Goal: Information Seeking & Learning: Learn about a topic

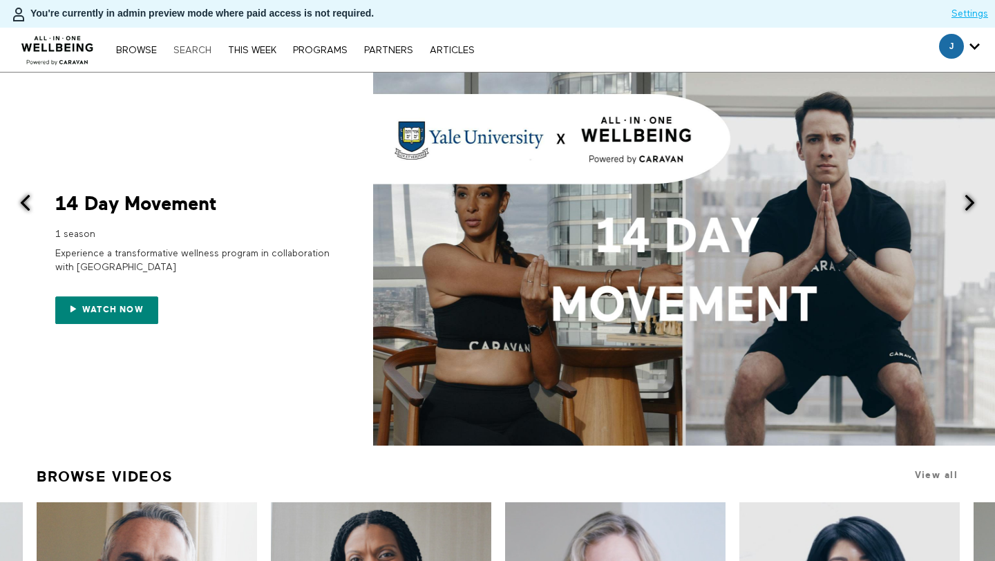
click at [195, 48] on link "Search" at bounding box center [192, 51] width 52 height 10
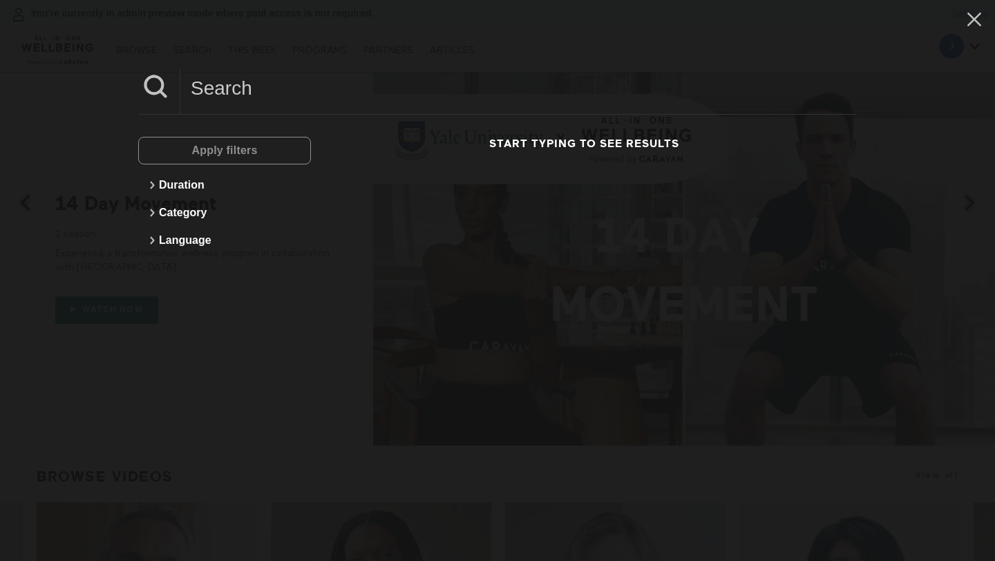
click at [255, 93] on input at bounding box center [518, 88] width 676 height 38
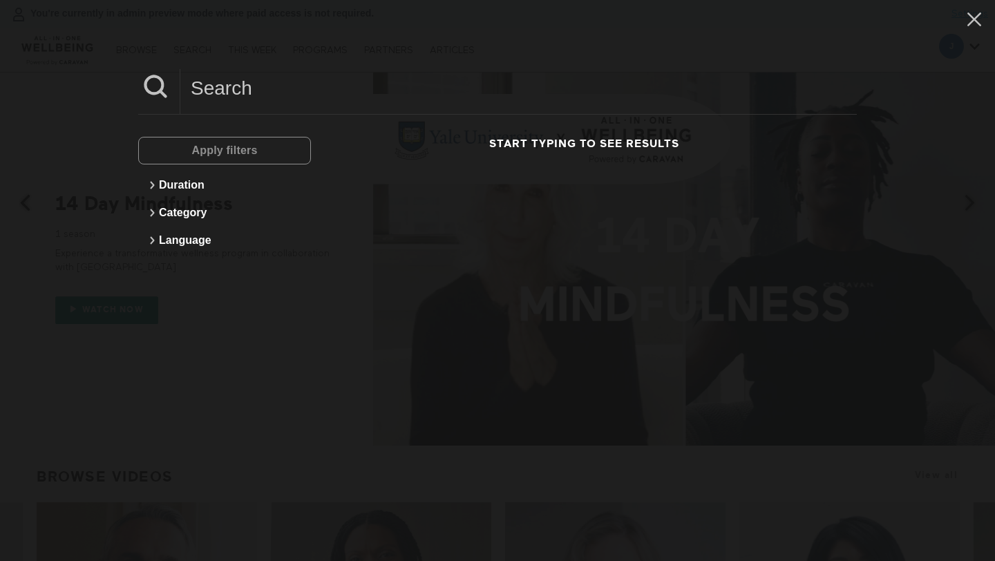
paste input "5 Min Midlife Career Goals & Reskilling"
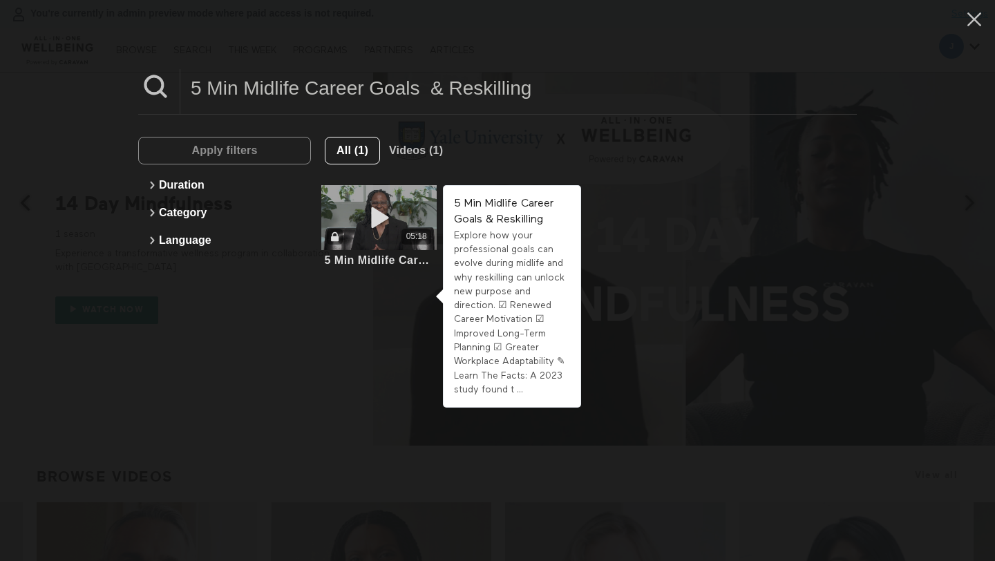
type input "5 Min Midlife Career Goals & Reskilling"
click at [397, 231] on div "05:18" at bounding box center [378, 237] width 115 height 16
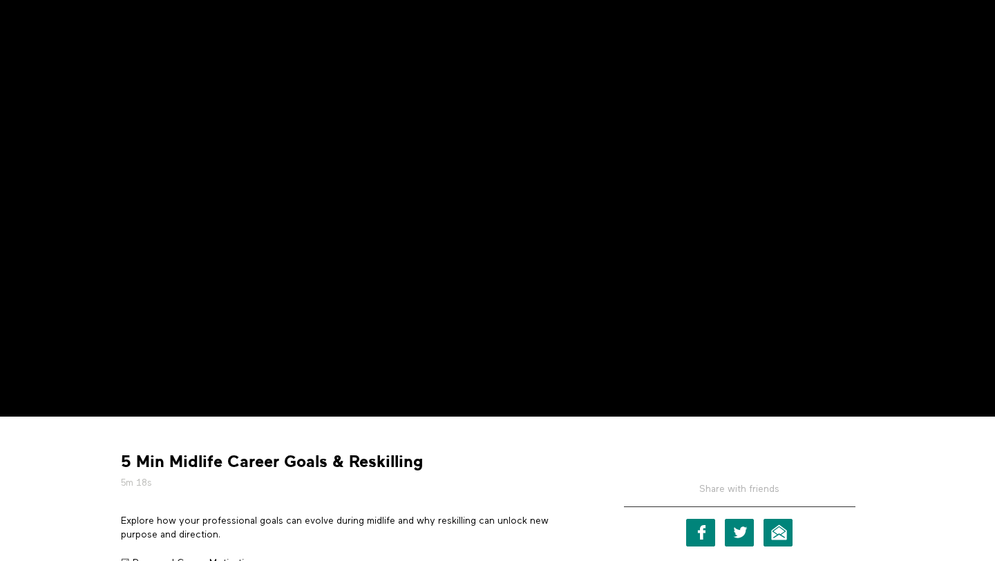
scroll to position [214, 0]
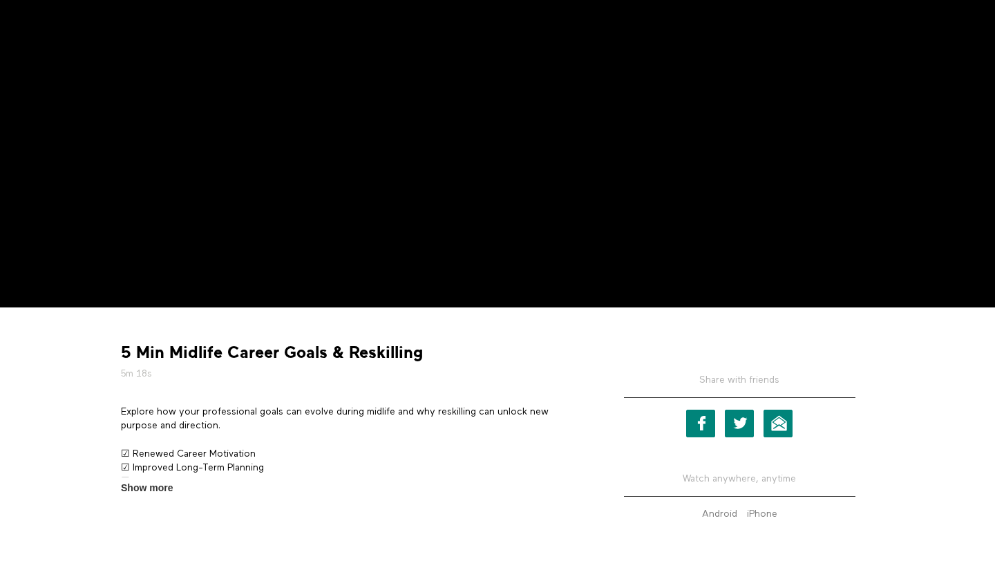
click at [173, 411] on p "Explore how your professional goals can evolve during midlife and why reskillin…" at bounding box center [352, 419] width 463 height 28
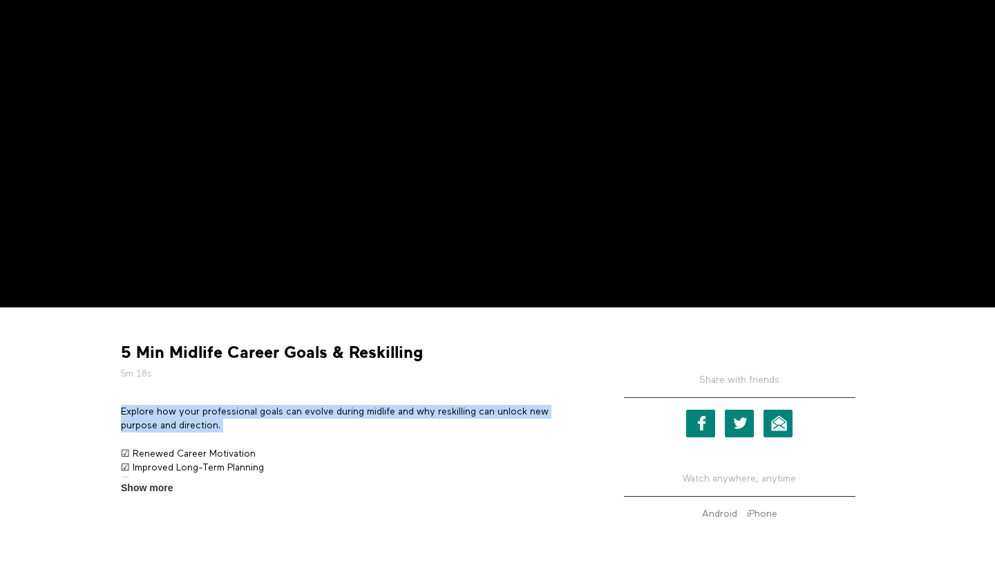
click at [173, 411] on p "Explore how your professional goals can evolve during midlife and why reskillin…" at bounding box center [352, 419] width 463 height 28
copy div "Explore how your professional goals can evolve during midlife and why reskillin…"
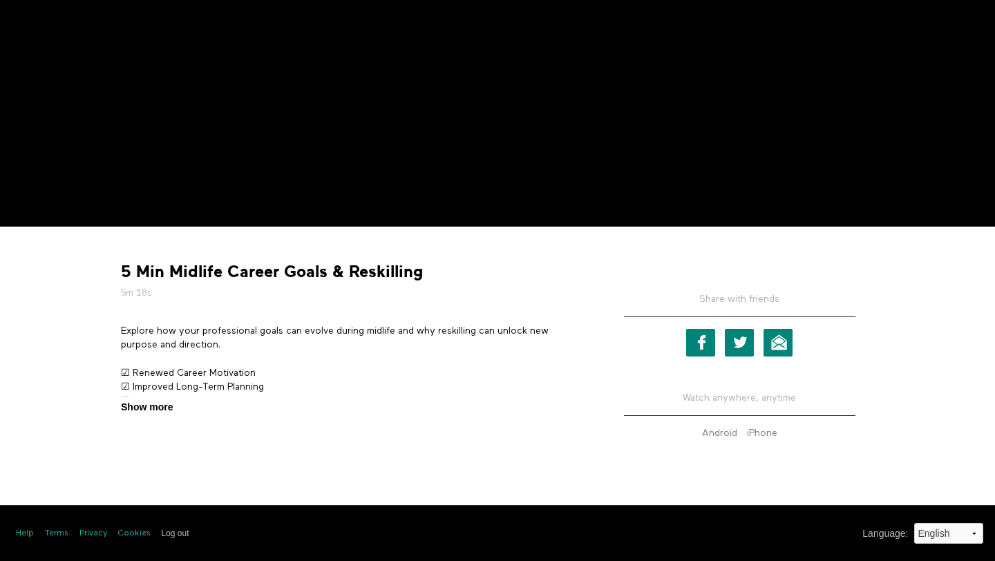
click at [154, 400] on span "Show more" at bounding box center [147, 407] width 52 height 15
click at [0, 0] on input "Show more Show less" at bounding box center [0, 0] width 0 height 0
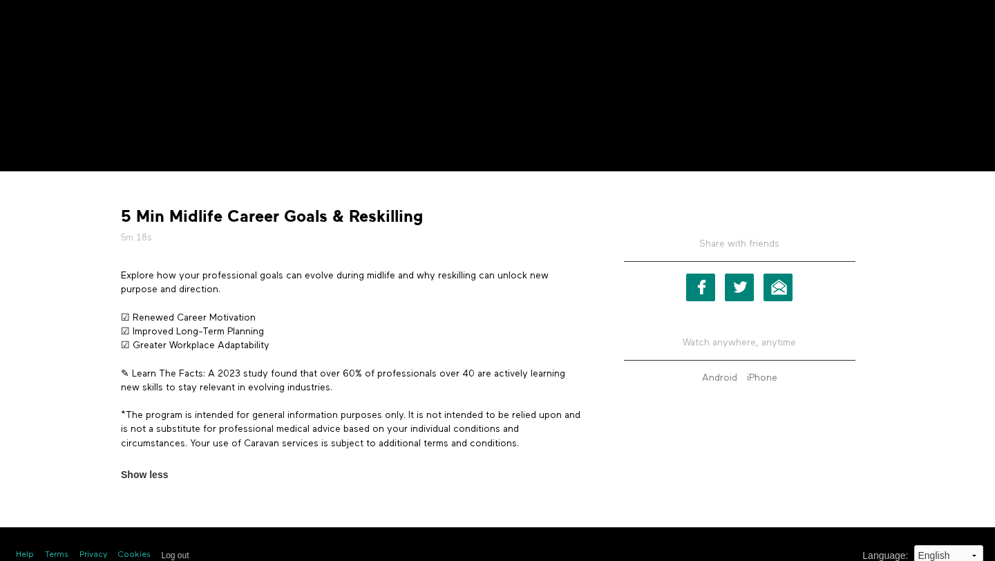
scroll to position [372, 0]
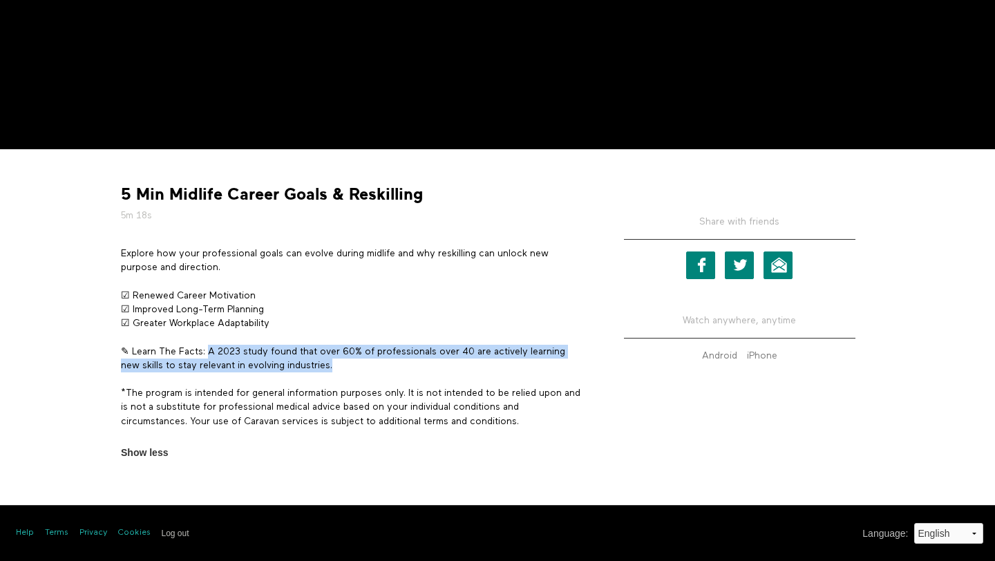
drag, startPoint x: 207, startPoint y: 346, endPoint x: 364, endPoint y: 363, distance: 157.7
click at [364, 363] on p "✎ Learn The Facts: A 2023 study found that over 60% of professionals over 40 ar…" at bounding box center [352, 359] width 463 height 28
copy p "A 2023 study found that over 60% of professionals over 40 are actively learning…"
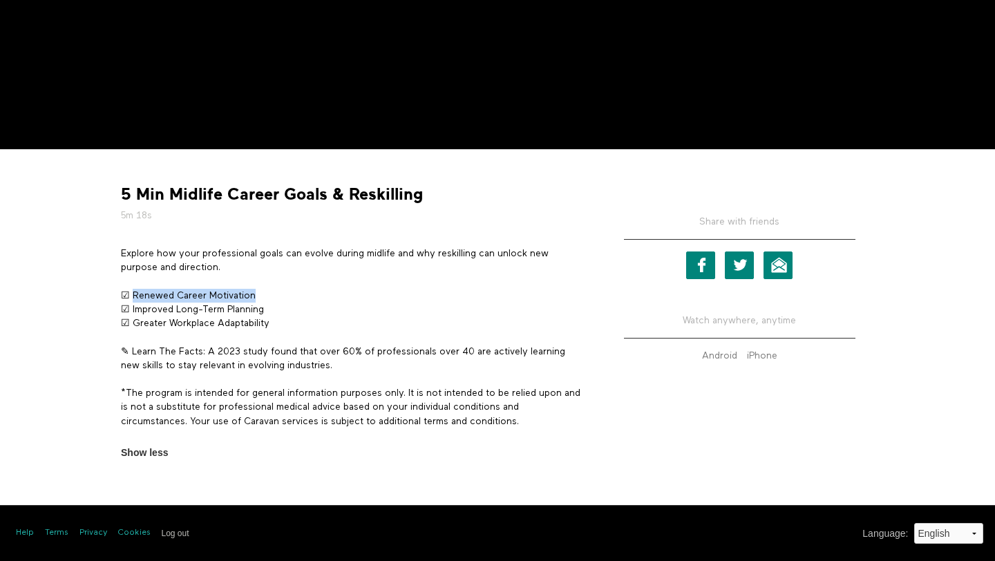
drag, startPoint x: 132, startPoint y: 296, endPoint x: 370, endPoint y: 298, distance: 237.6
click at [370, 298] on p "☑ Renewed Career Motivation ☑ Improved Long-Term Planning ☑ Greater Workplace A…" at bounding box center [352, 310] width 463 height 42
copy p "Renewed Career Motivation"
drag, startPoint x: 131, startPoint y: 310, endPoint x: 320, endPoint y: 313, distance: 188.6
click at [320, 313] on p "☑ Renewed Career Motivation ☑ Improved Long-Term Planning ☑ Greater Workplace A…" at bounding box center [352, 310] width 463 height 42
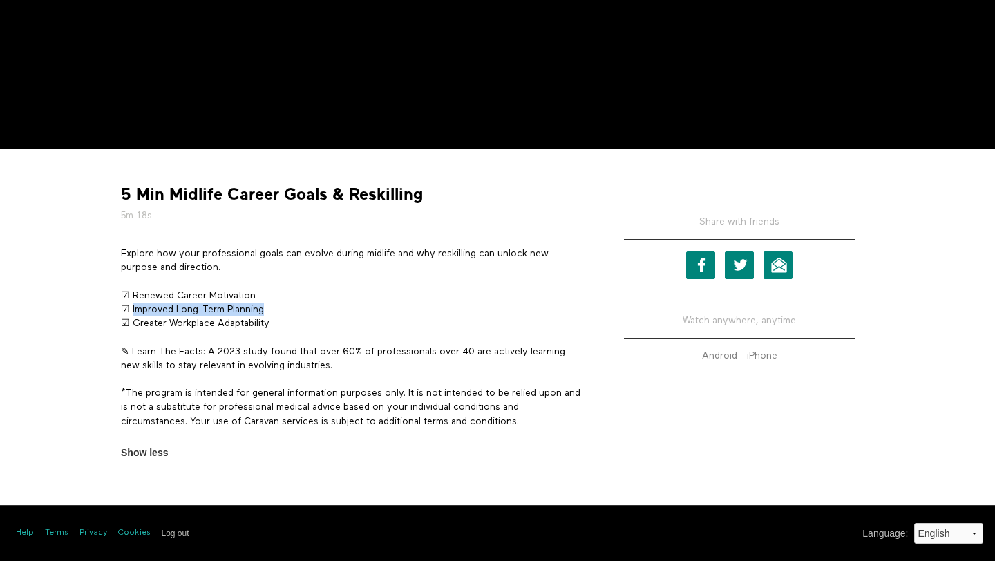
copy p "Improved Long-Term Planning"
click at [195, 324] on p "☑ Renewed Career Motivation ☑ Improved Long-Term Planning ☑ Greater Workplace A…" at bounding box center [352, 310] width 463 height 42
click at [245, 330] on div "Explore how your professional goals can evolve during midlife and why reskillin…" at bounding box center [352, 344] width 463 height 195
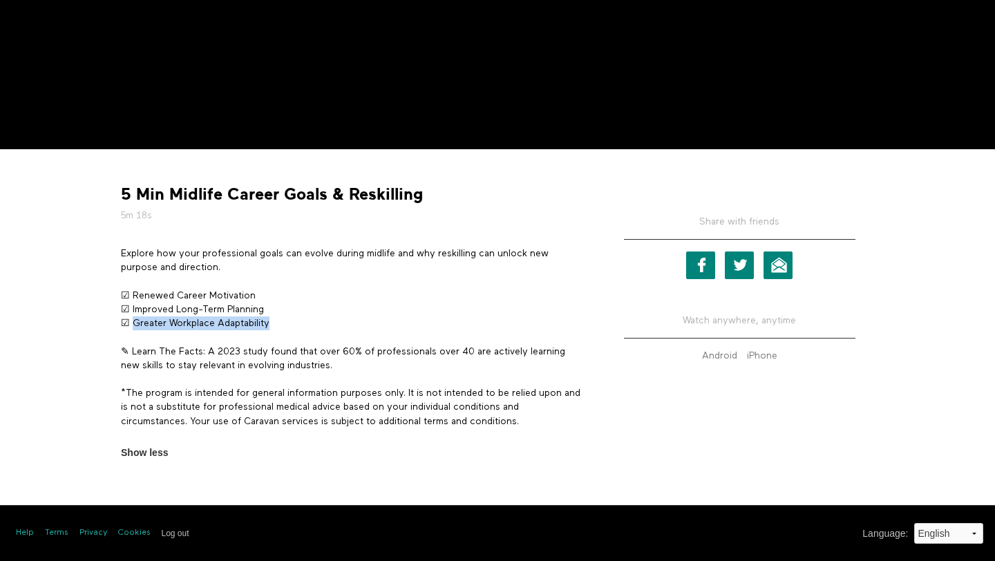
drag, startPoint x: 268, startPoint y: 322, endPoint x: 133, endPoint y: 323, distance: 135.4
click at [133, 323] on p "☑ Renewed Career Motivation ☑ Improved Long-Term Planning ☑ Greater Workplace A…" at bounding box center [352, 310] width 463 height 42
copy p "Greater Workplace Adaptability"
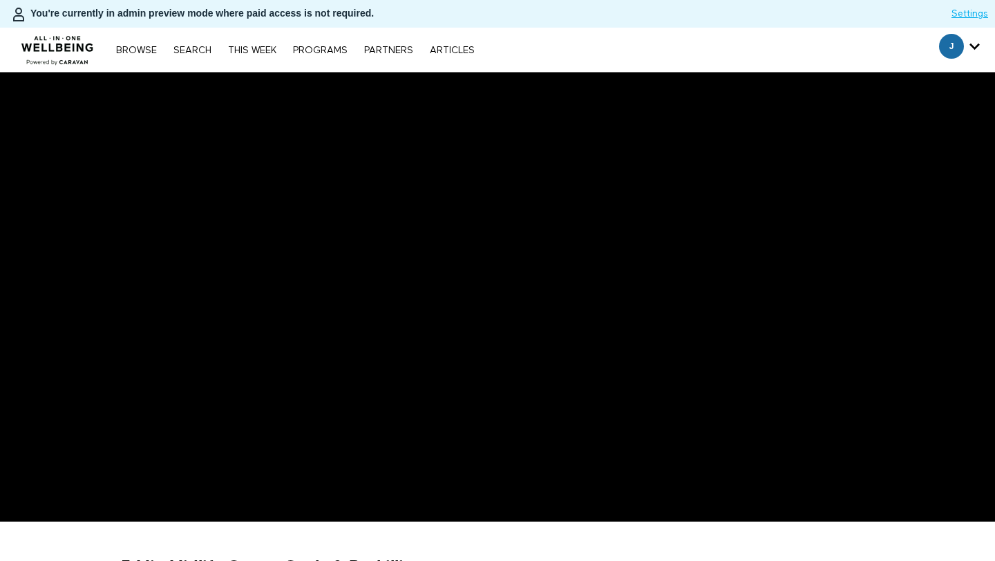
click at [181, 46] on link "Search" at bounding box center [192, 51] width 52 height 10
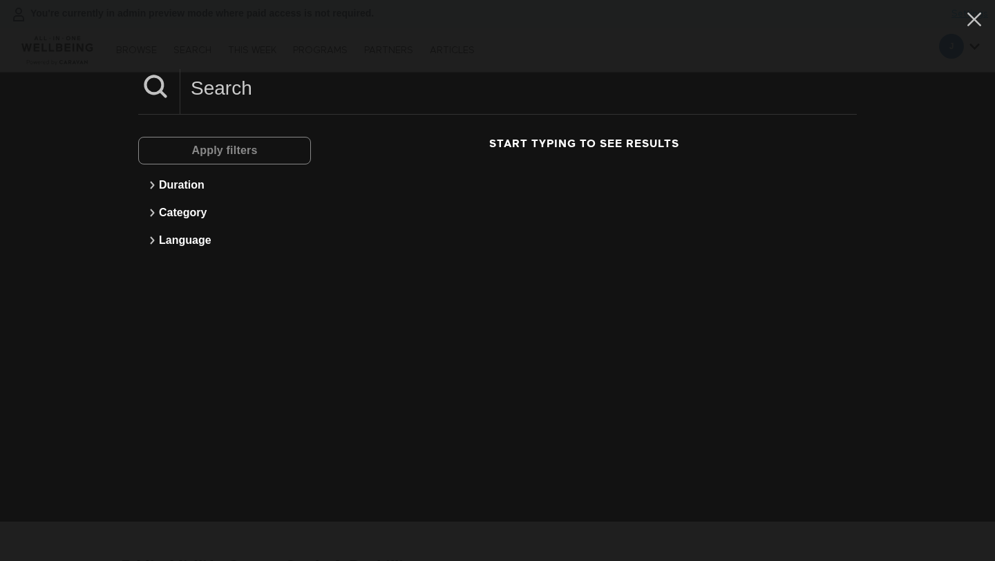
click at [216, 97] on input at bounding box center [518, 88] width 676 height 38
paste input "Incorporate Exercise "Snacks" Into Your Day"
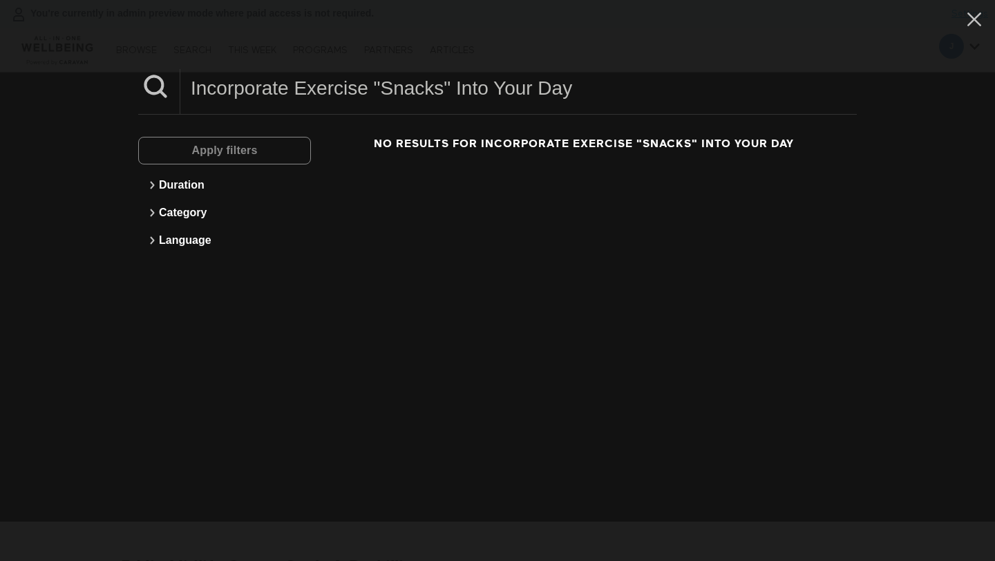
click at [285, 84] on input "Incorporate Exercise "Snacks" Into Your Day" at bounding box center [518, 88] width 676 height 38
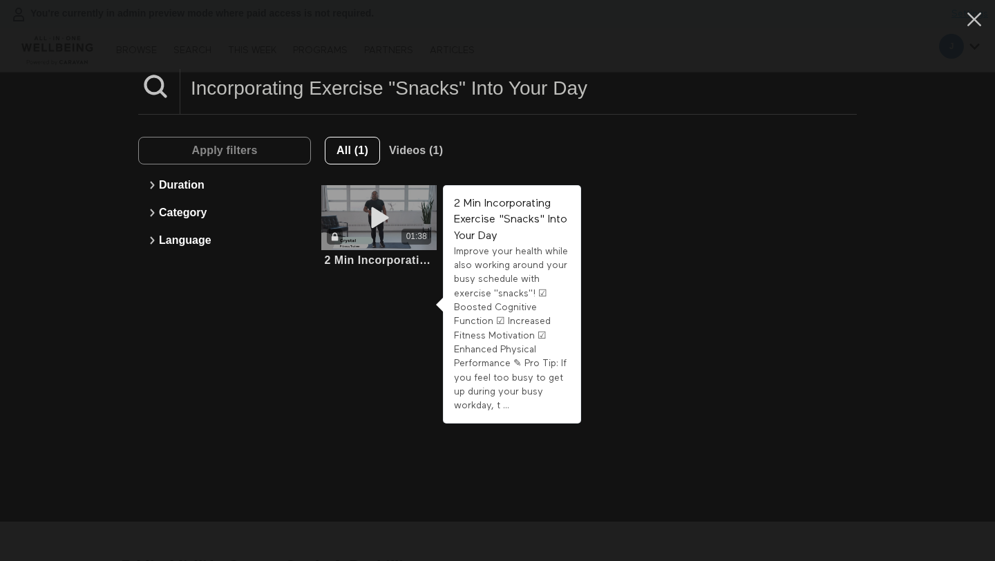
type input "Incorporating Exercise "Snacks" Into Your Day"
click at [375, 201] on div "01:38" at bounding box center [378, 217] width 115 height 65
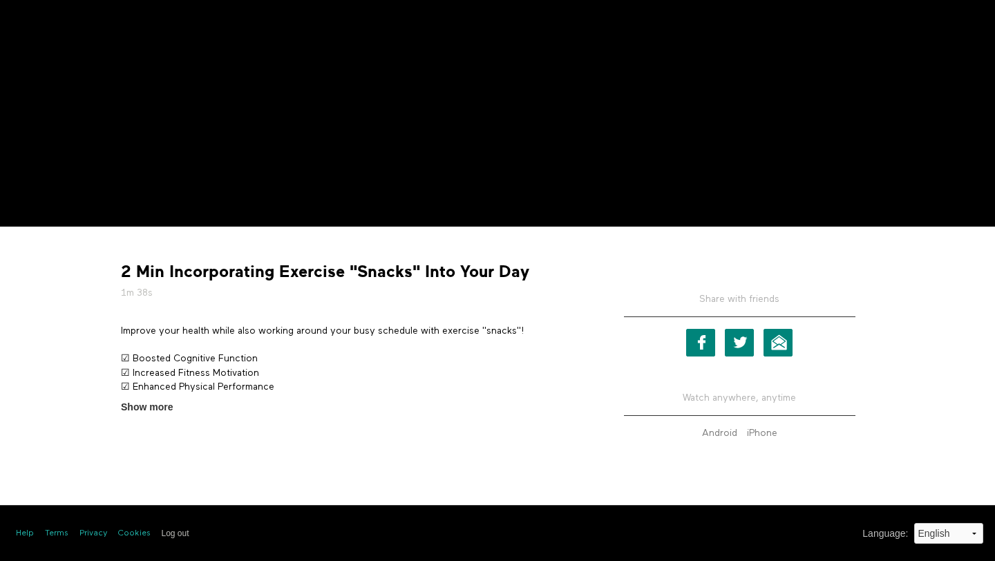
scroll to position [295, 0]
click at [260, 278] on strong "2 Min Incorporating Exercise "Snacks" Into Your Day" at bounding box center [325, 271] width 408 height 21
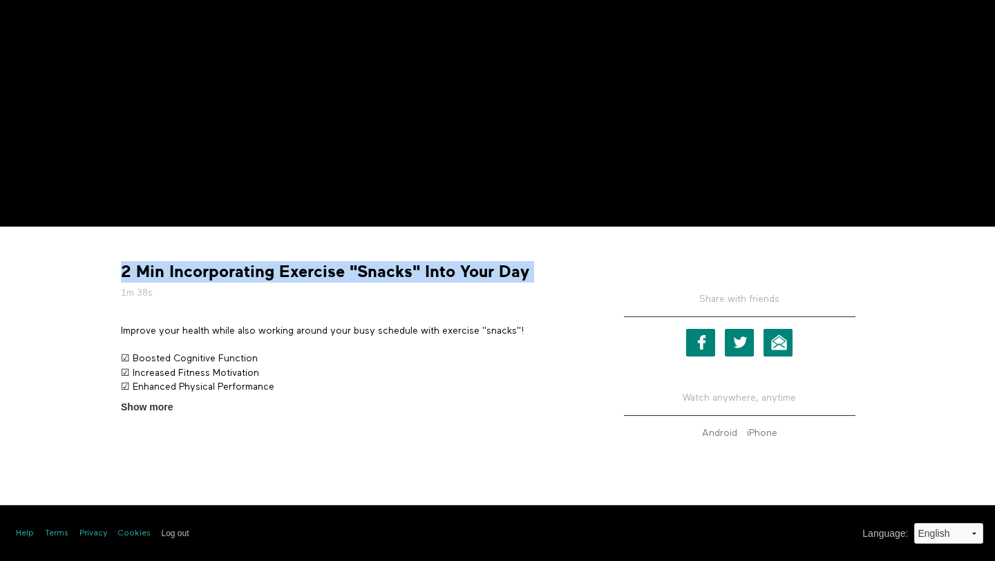
click at [260, 278] on strong "2 Min Incorporating Exercise "Snacks" Into Your Day" at bounding box center [325, 271] width 408 height 21
copy div "2 Min Incorporating Exercise "Snacks" Into Your Day"
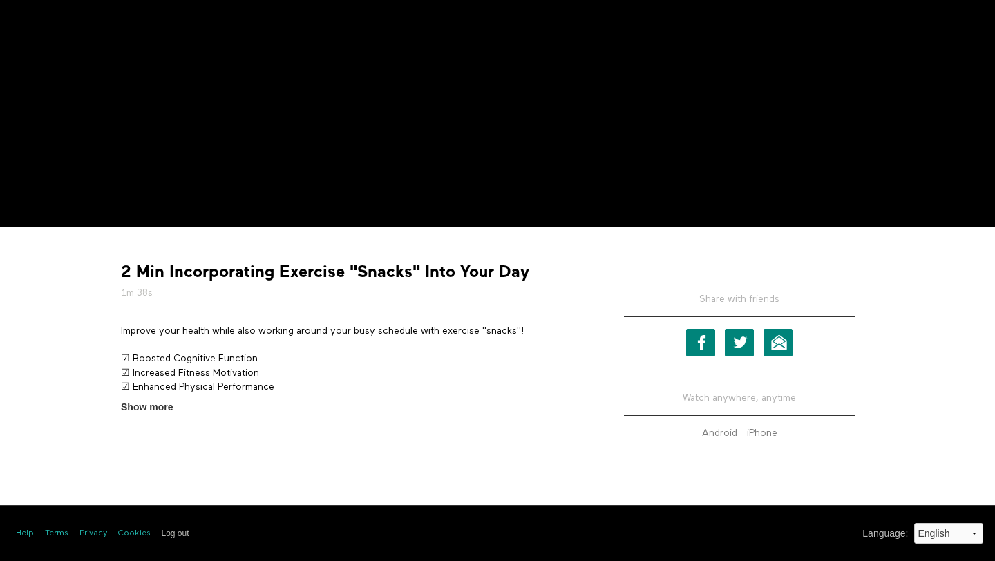
click at [254, 329] on p "Improve your health while also working around your busy schedule with exercise …" at bounding box center [352, 331] width 463 height 14
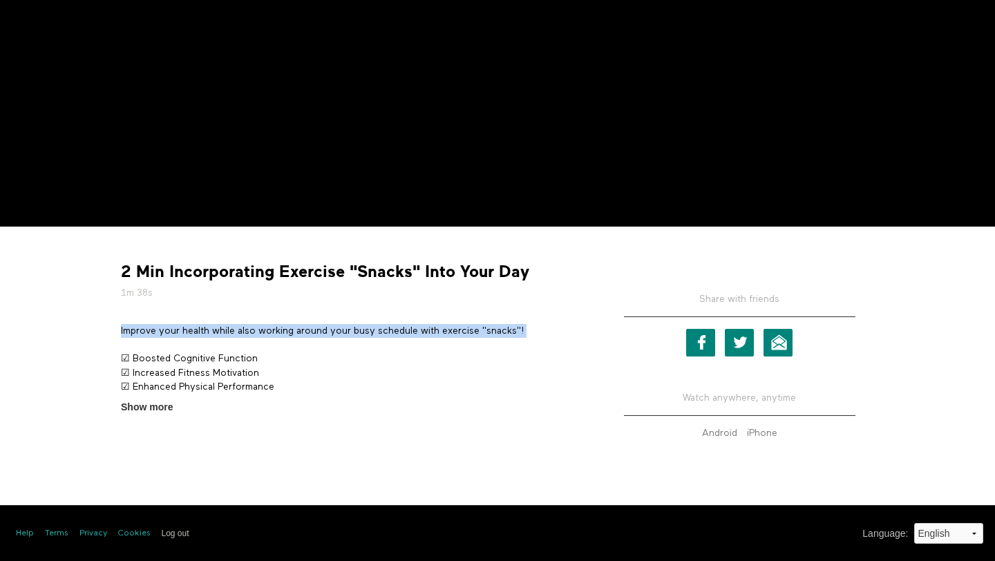
click at [254, 329] on p "Improve your health while also working around your busy schedule with exercise …" at bounding box center [352, 331] width 463 height 14
copy div "Improve your health while also working around your busy schedule with exercise …"
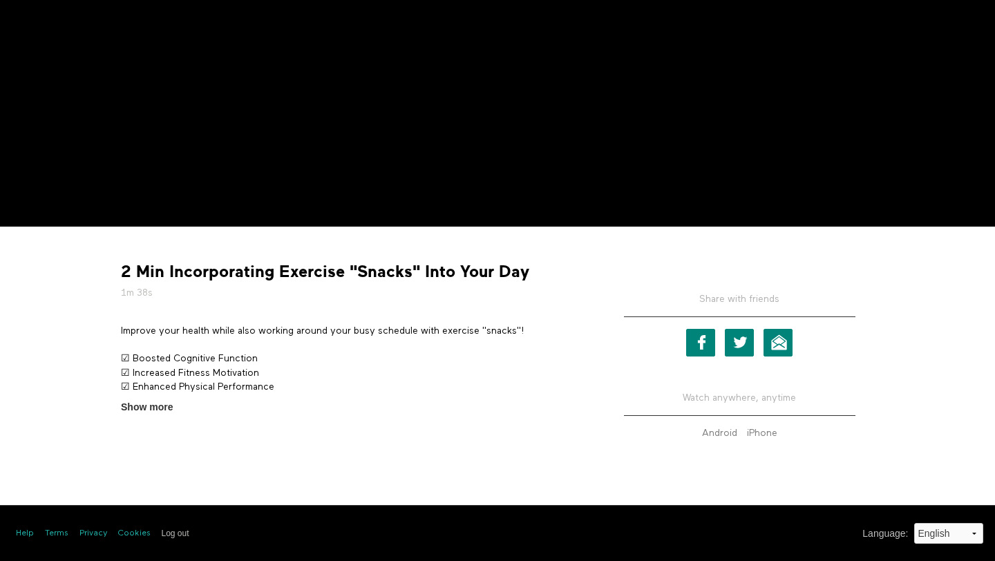
click at [157, 405] on span "Show more" at bounding box center [147, 407] width 52 height 15
click at [0, 0] on input "Show more Show less" at bounding box center [0, 0] width 0 height 0
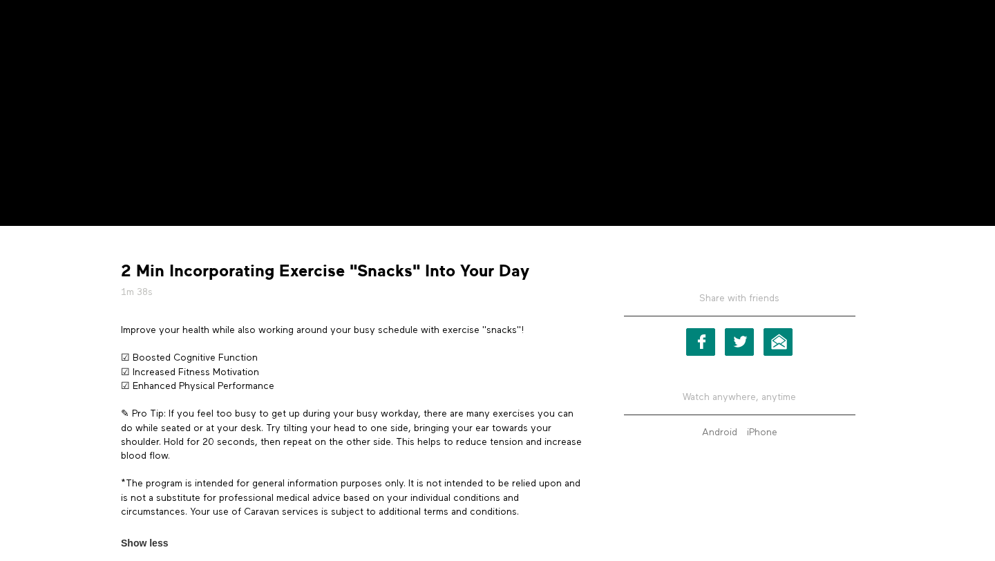
scroll to position [343, 0]
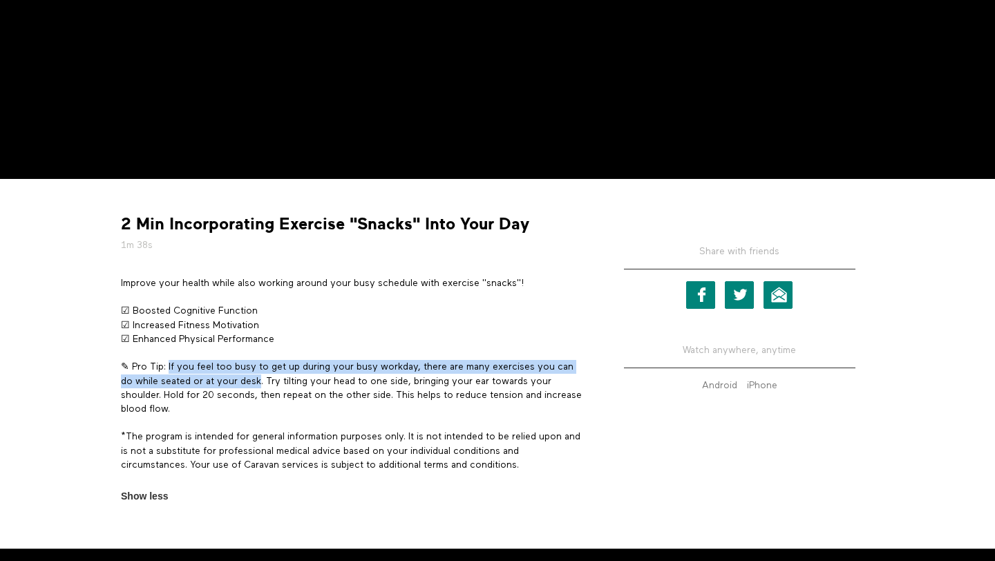
drag, startPoint x: 168, startPoint y: 367, endPoint x: 262, endPoint y: 376, distance: 95.0
click at [262, 376] on p "✎ Pro Tip: If you feel too busy to get up during your busy workday, there are m…" at bounding box center [352, 388] width 463 height 56
copy p "If you feel too busy to get up during your busy workday, there are many exercis…"
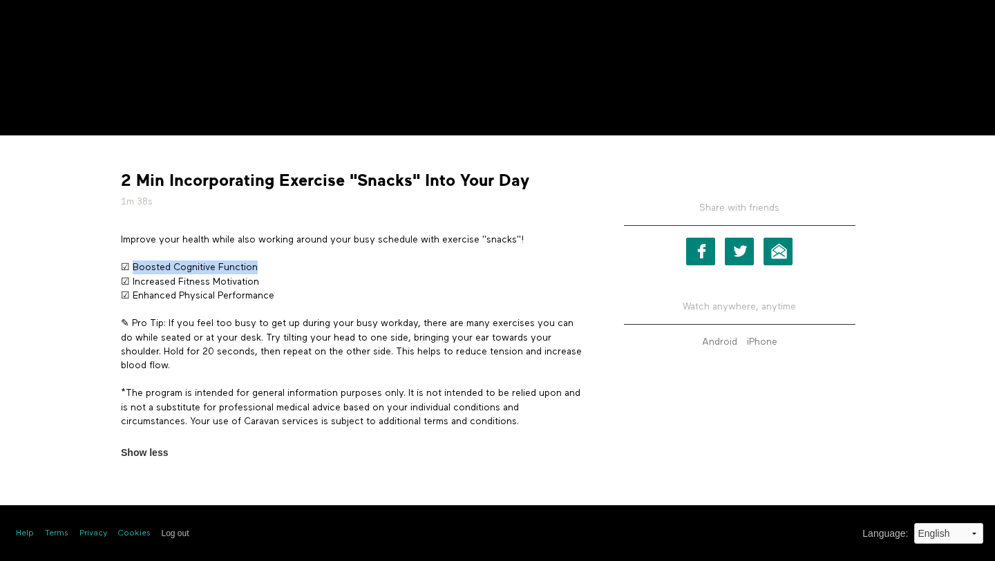
drag, startPoint x: 133, startPoint y: 267, endPoint x: 283, endPoint y: 266, distance: 149.9
click at [283, 266] on p "☑ Boosted Cognitive Function ☑ Increased Fitness Motivation ☑ Enhanced Physical…" at bounding box center [352, 281] width 463 height 42
copy p "Boosted Cognitive Function"
drag, startPoint x: 131, startPoint y: 280, endPoint x: 269, endPoint y: 276, distance: 137.5
click at [269, 276] on p "☑ Boosted Cognitive Function ☑ Increased Fitness Motivation ☑ Enhanced Physical…" at bounding box center [352, 281] width 463 height 42
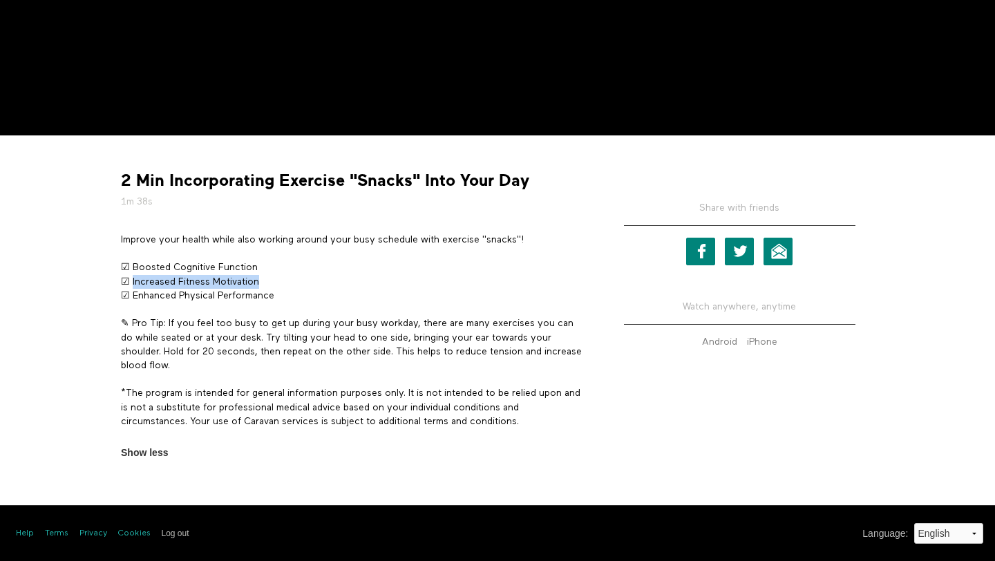
copy p "Increased Fitness Motivation"
drag, startPoint x: 133, startPoint y: 294, endPoint x: 295, endPoint y: 294, distance: 162.3
click at [295, 294] on p "☑ Boosted Cognitive Function ☑ Increased Fitness Motivation ☑ Enhanced Physical…" at bounding box center [352, 281] width 463 height 42
copy p "Enhanced Physical Performance"
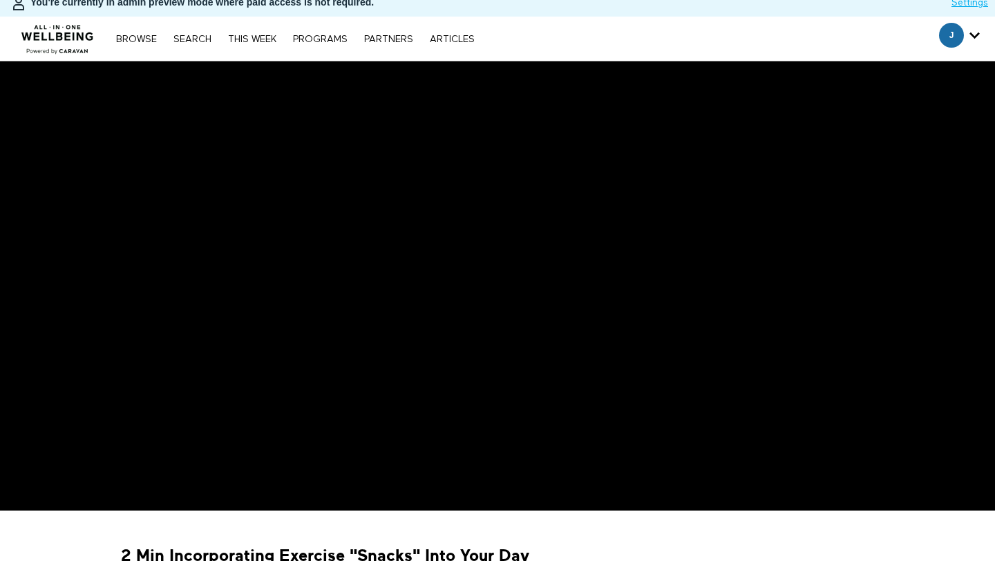
scroll to position [0, 0]
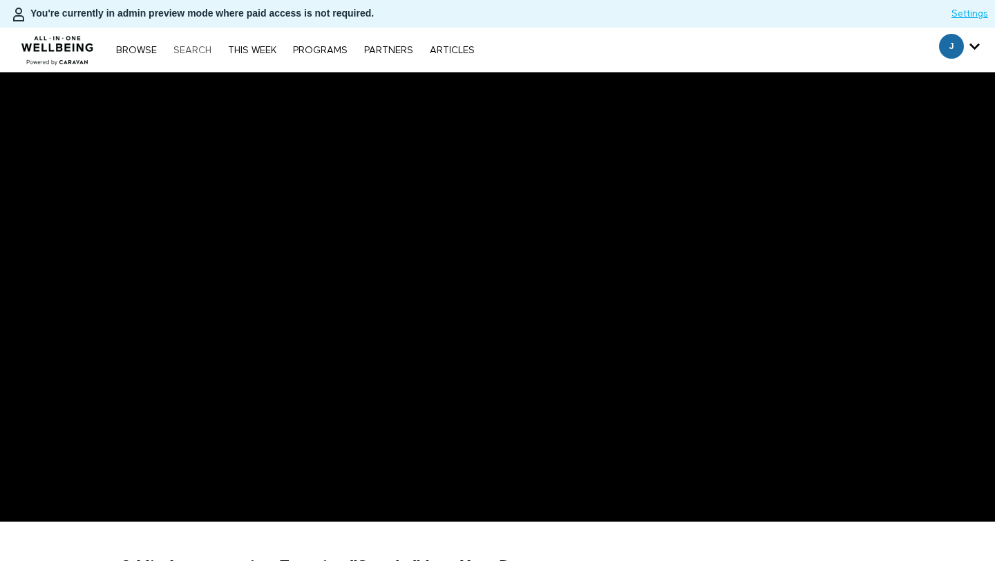
click at [186, 55] on link "Search" at bounding box center [192, 51] width 52 height 10
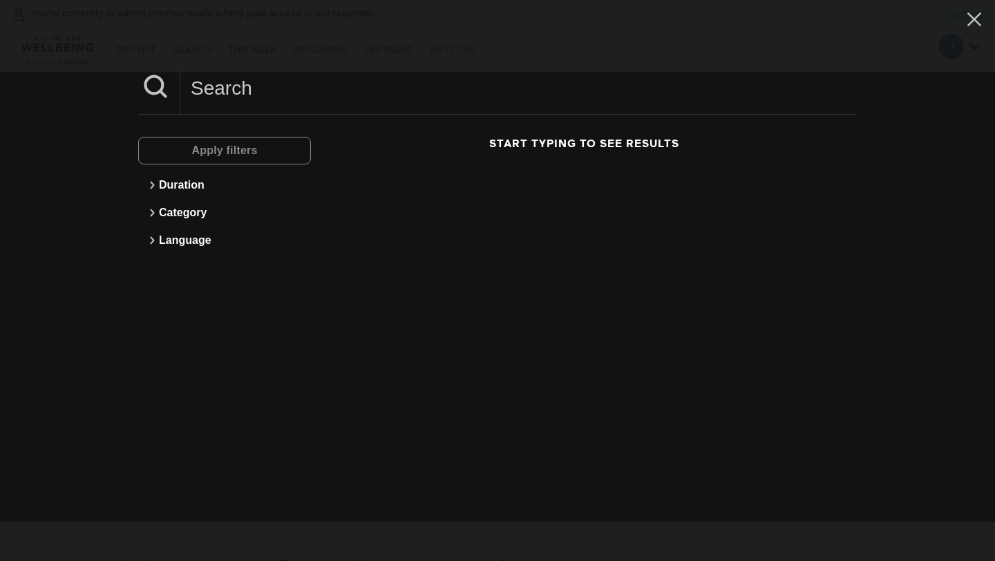
click at [292, 99] on input at bounding box center [518, 88] width 676 height 38
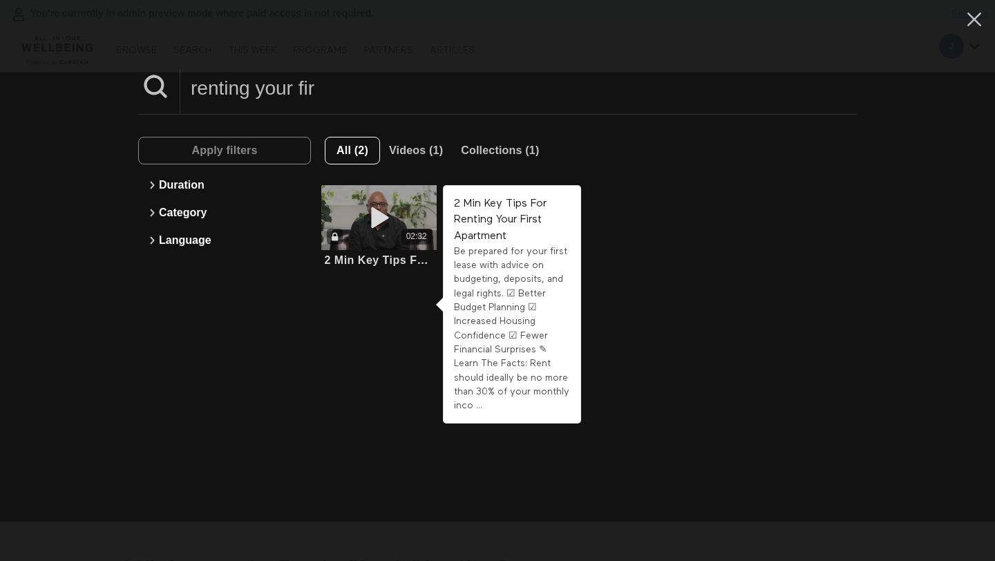
type input "renting your fir"
click at [397, 211] on icon at bounding box center [379, 218] width 41 height 24
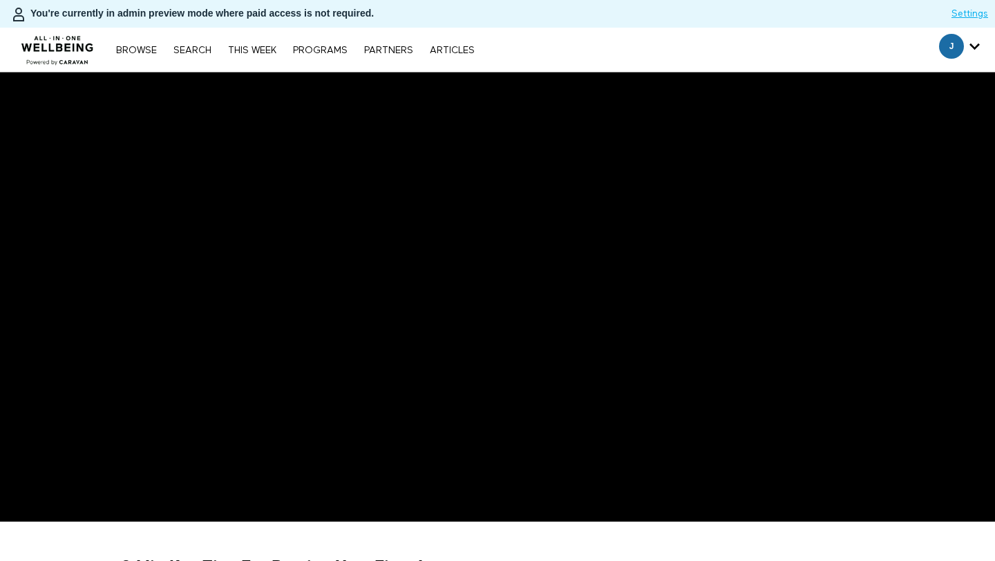
scroll to position [295, 0]
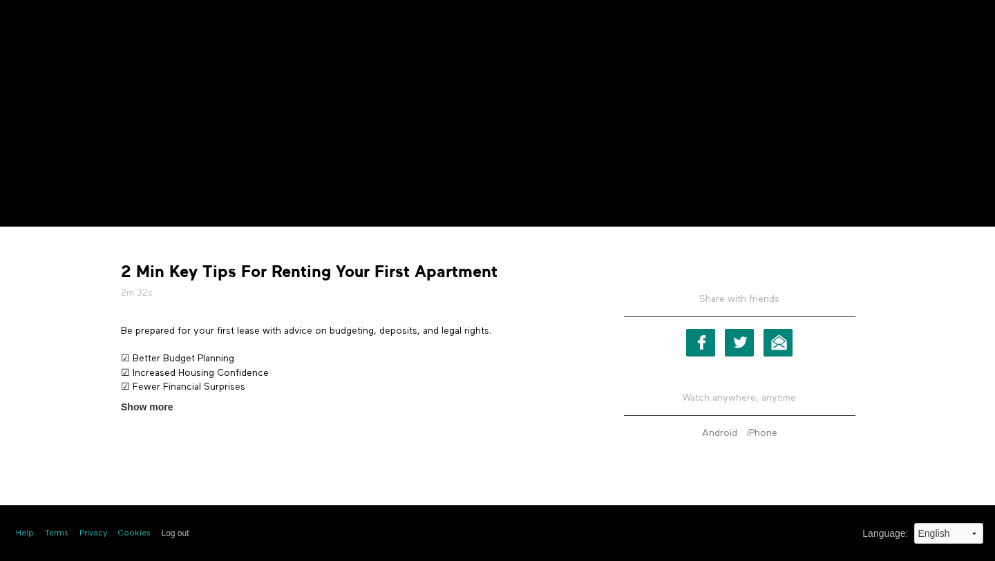
click at [165, 274] on strong "2 Min Key Tips For Renting Your First Apartment" at bounding box center [309, 271] width 376 height 21
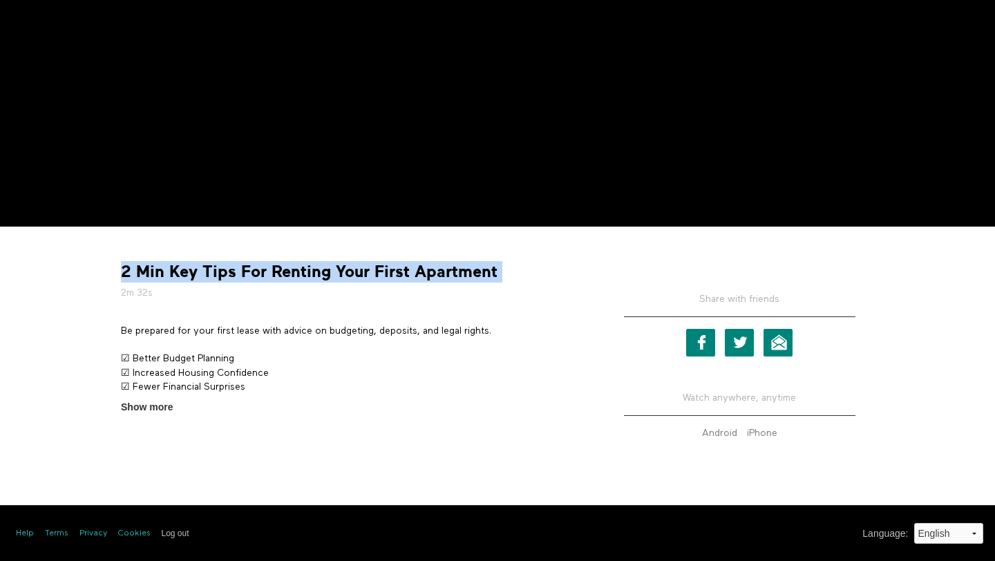
click at [165, 274] on strong "2 Min Key Tips For Renting Your First Apartment" at bounding box center [309, 271] width 376 height 21
copy div "2 Min Key Tips For Renting Your First Apartment"
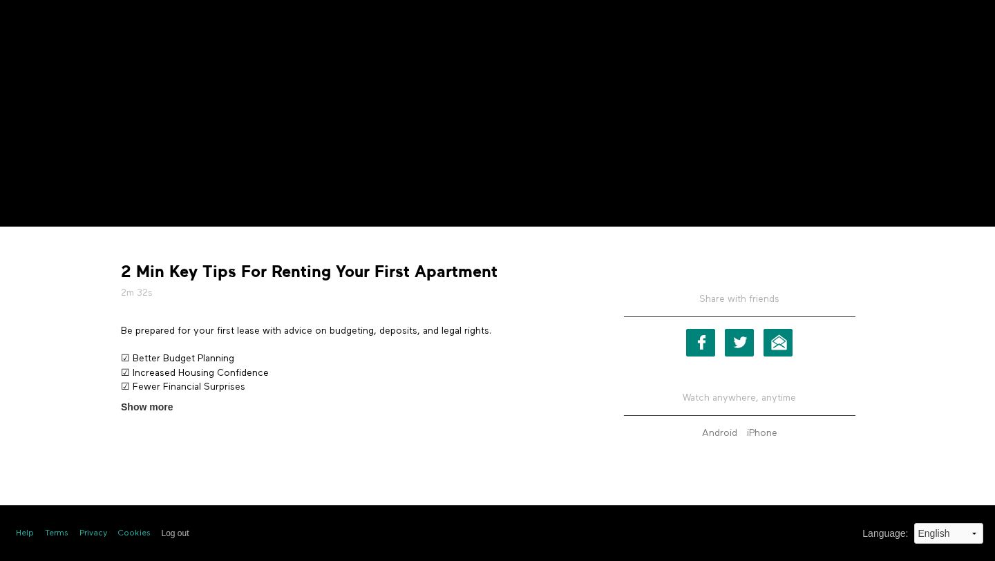
click at [199, 328] on p "Be prepared for your first lease with advice on budgeting, deposits, and legal …" at bounding box center [352, 331] width 463 height 14
copy div "Be prepared for your first lease with advice on budgeting, deposits, and legal …"
click at [160, 408] on span "Show more" at bounding box center [147, 407] width 52 height 15
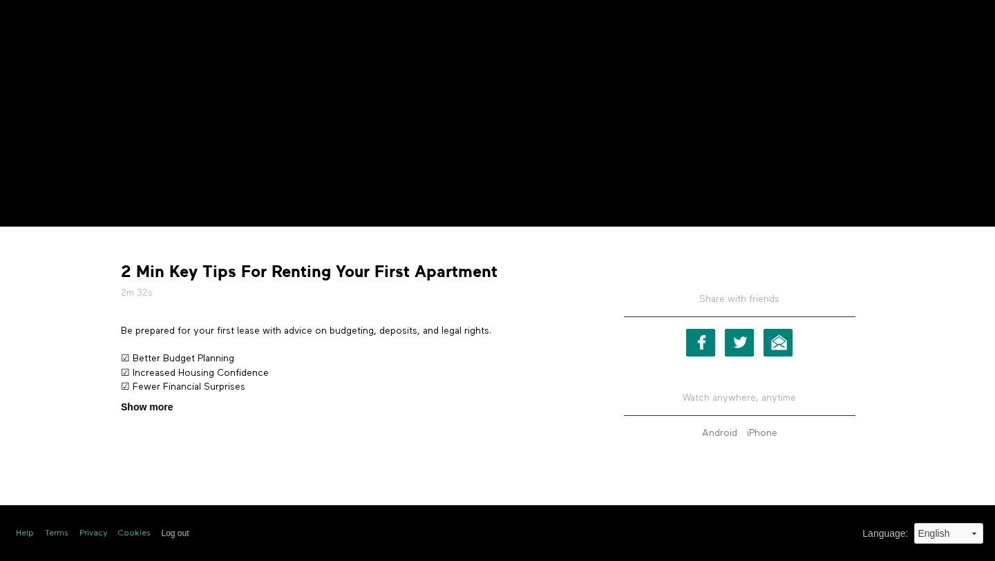
click at [0, 0] on input "Show more Show less" at bounding box center [0, 0] width 0 height 0
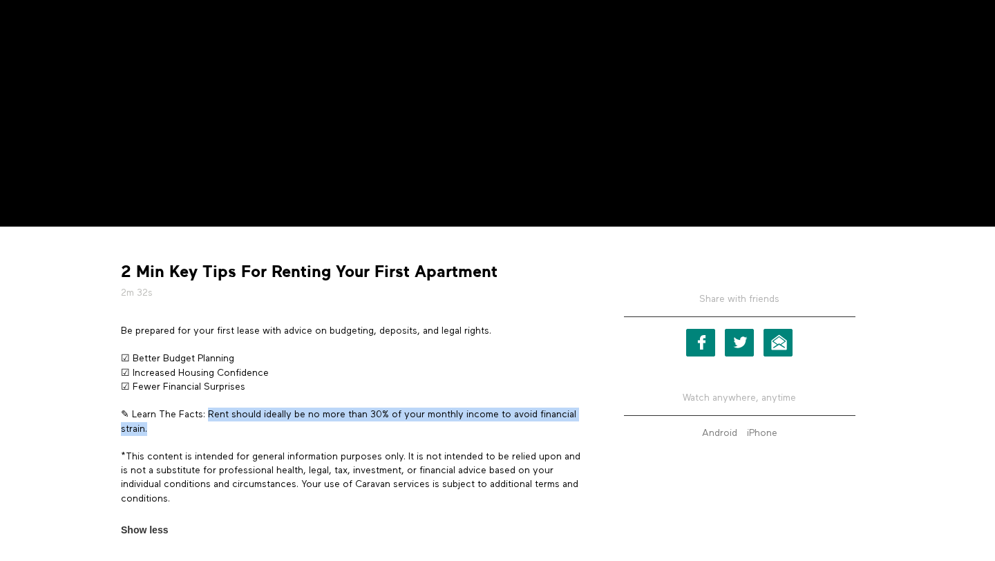
drag, startPoint x: 208, startPoint y: 412, endPoint x: 271, endPoint y: 430, distance: 65.2
click at [271, 430] on p "✎ Learn The Facts: Rent should ideally be no more than 30% of your monthly inco…" at bounding box center [352, 422] width 463 height 28
copy p "Rent should ideally be no more than 30% of your monthly income to avoid financi…"
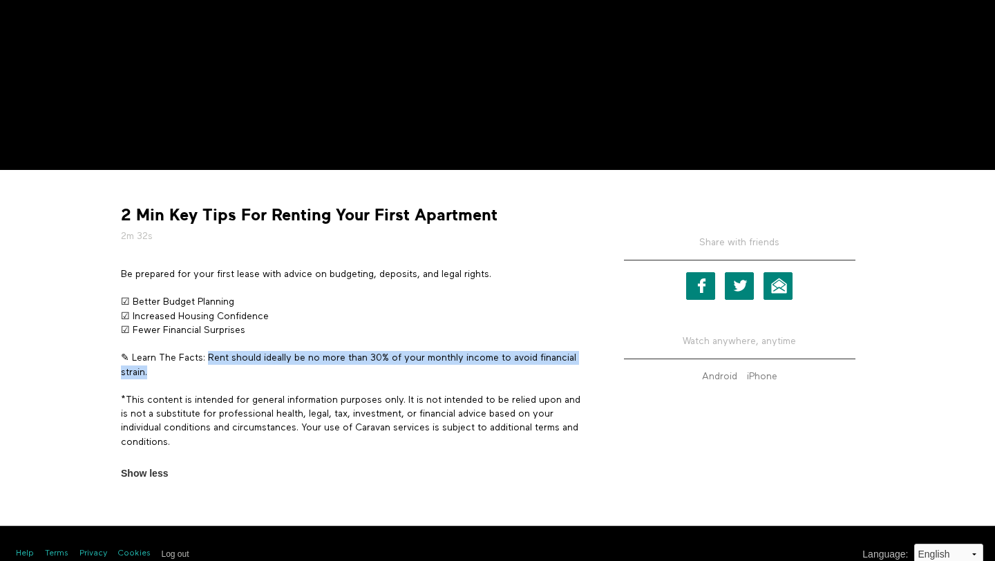
scroll to position [372, 0]
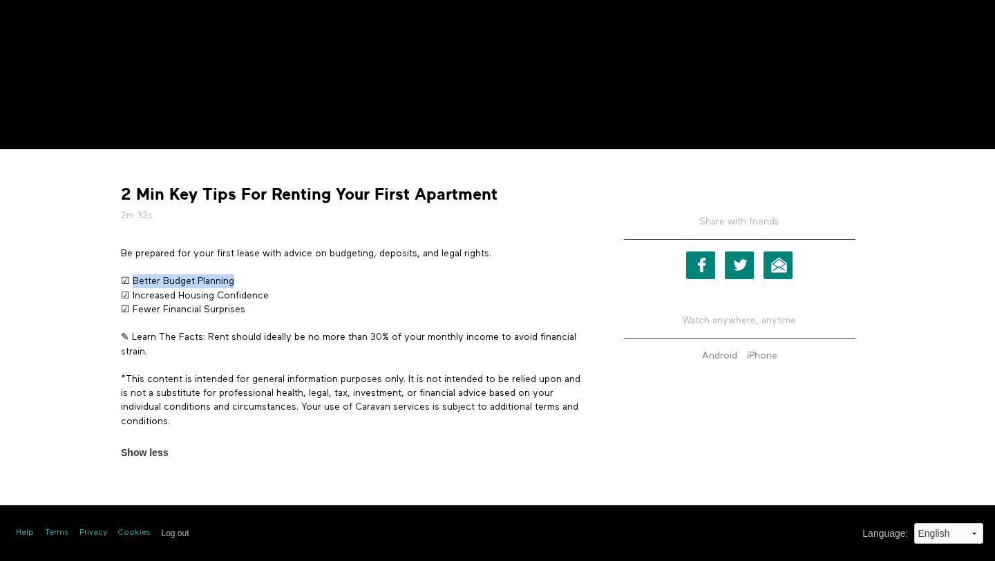
drag, startPoint x: 131, startPoint y: 280, endPoint x: 353, endPoint y: 283, distance: 221.8
click at [353, 283] on p "☑ Better Budget Planning ☑ Increased Housing Confidence ☑ Fewer Financial Surpr…" at bounding box center [352, 295] width 463 height 42
copy p "Better Budget Planning"
drag, startPoint x: 131, startPoint y: 296, endPoint x: 342, endPoint y: 297, distance: 211.4
click at [342, 297] on p "☑ Better Budget Planning ☑ Increased Housing Confidence ☑ Fewer Financial Surpr…" at bounding box center [352, 295] width 463 height 42
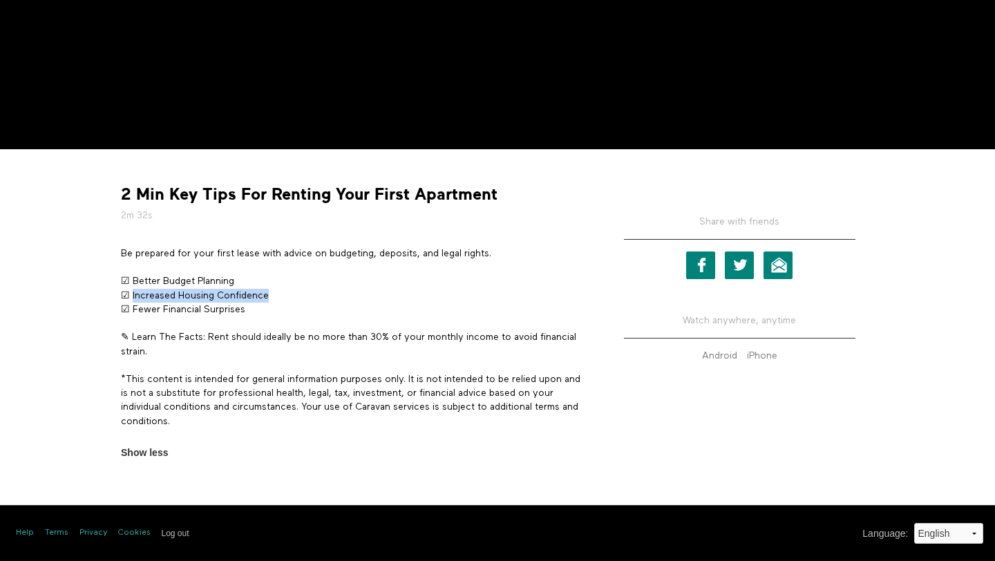
copy p "Increased Housing Confidence"
drag, startPoint x: 253, startPoint y: 307, endPoint x: 131, endPoint y: 307, distance: 121.6
click at [131, 307] on p "☑ Better Budget Planning ☑ Increased Housing Confidence ☑ Fewer Financial Surpr…" at bounding box center [352, 295] width 463 height 42
copy p "Fewer Financial Surprises"
